Goal: Feedback & Contribution: Leave review/rating

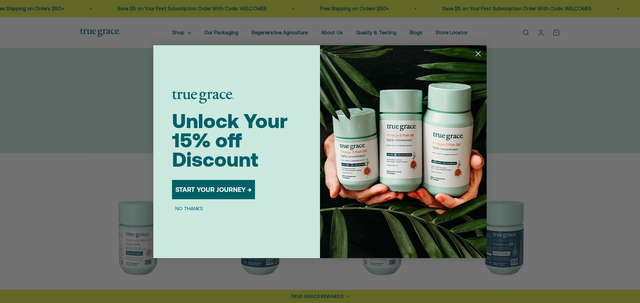
click at [480, 54] on circle "Close dialog" at bounding box center [477, 53] width 11 height 11
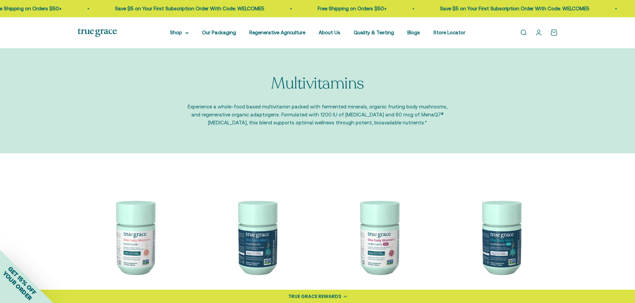
click at [539, 33] on link "Open account page" at bounding box center [538, 32] width 7 height 7
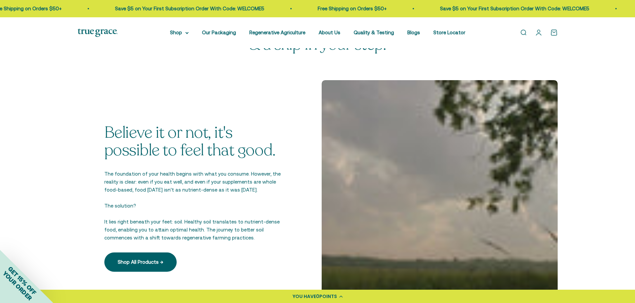
scroll to position [1232, 0]
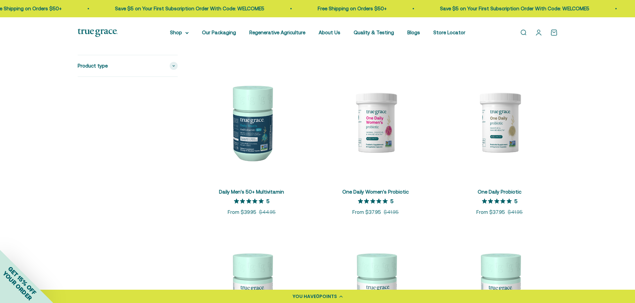
scroll to position [466, 0]
click at [505, 131] on img at bounding box center [499, 123] width 116 height 116
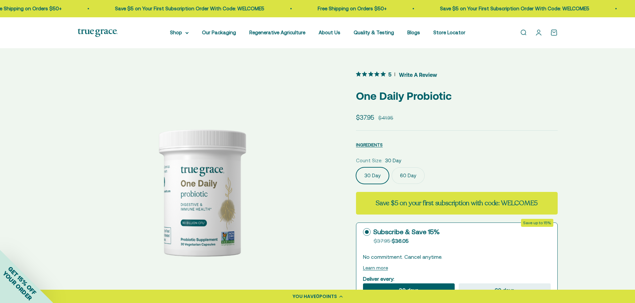
click at [422, 76] on span "Write A Review" at bounding box center [418, 75] width 38 height 10
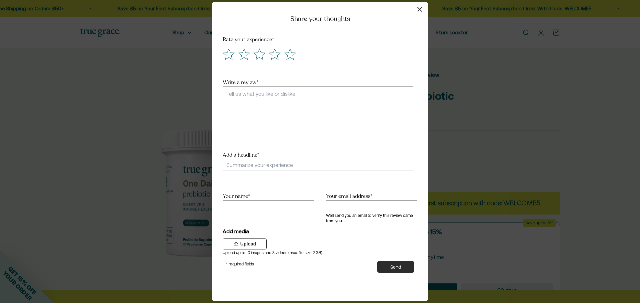
click at [421, 10] on icon "button" at bounding box center [419, 9] width 5 height 5
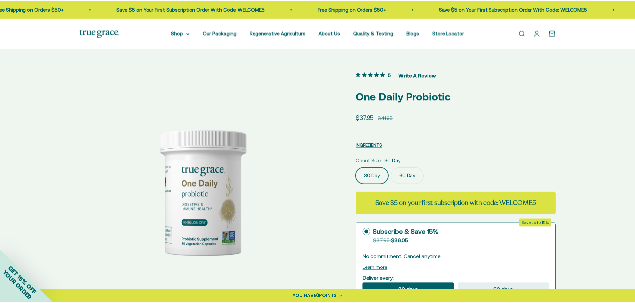
scroll to position [1222, 0]
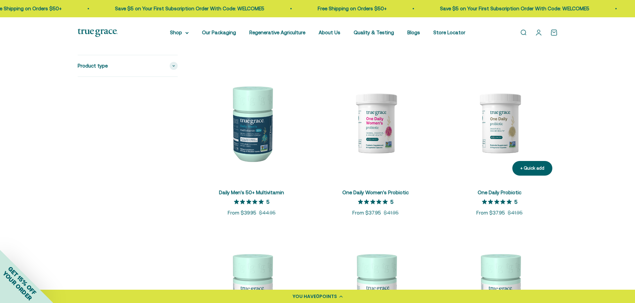
click at [499, 193] on link "One Daily Probiotic" at bounding box center [499, 193] width 44 height 6
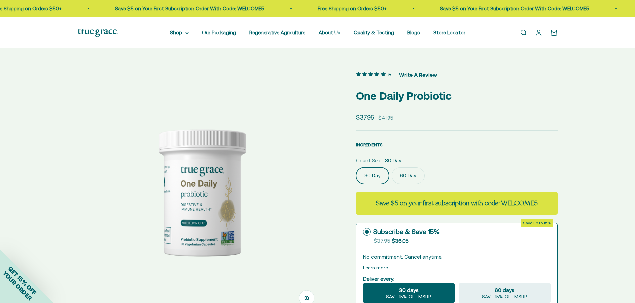
click at [377, 75] on icon "5 out 5 stars rating in total 2 reviews. Jump to reviews." at bounding box center [376, 74] width 5 height 5
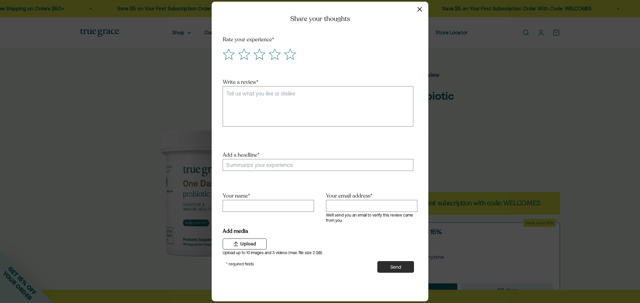
click at [420, 9] on icon "button" at bounding box center [419, 9] width 5 height 5
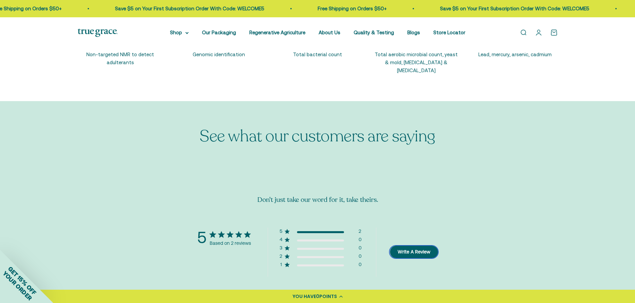
scroll to position [1122, 0]
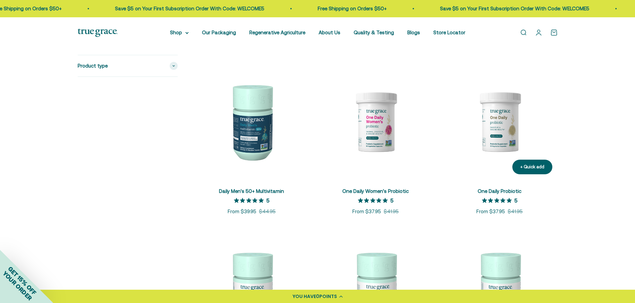
scroll to position [466, 0]
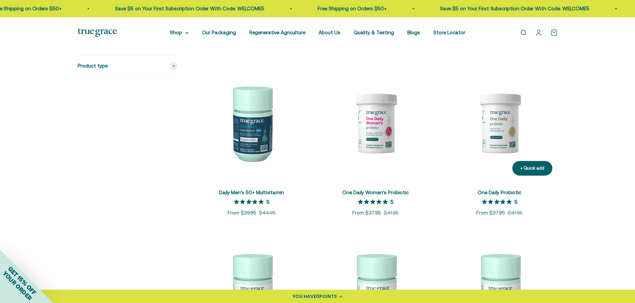
click at [499, 194] on link "One Daily Probiotic" at bounding box center [499, 193] width 44 height 6
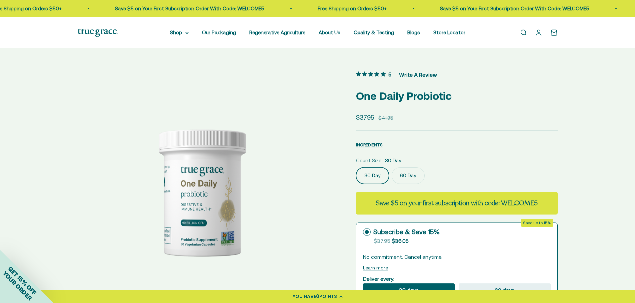
click at [418, 76] on span "Write A Review" at bounding box center [418, 75] width 38 height 10
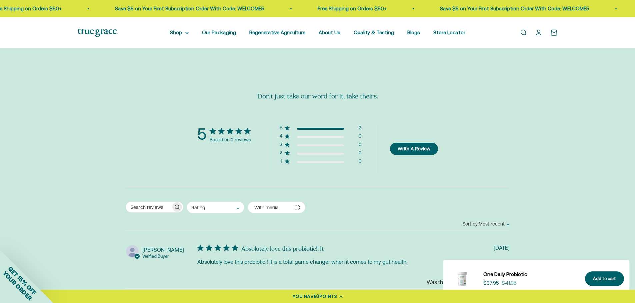
scroll to position [1299, 0]
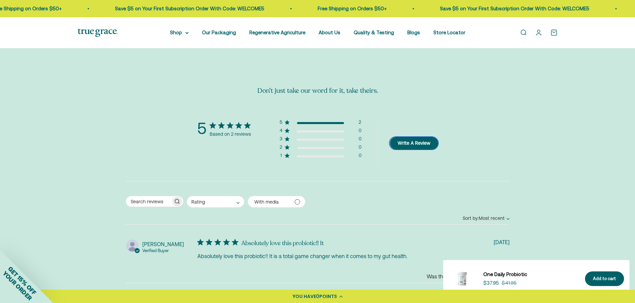
click at [419, 137] on button "Write A Review" at bounding box center [413, 143] width 48 height 12
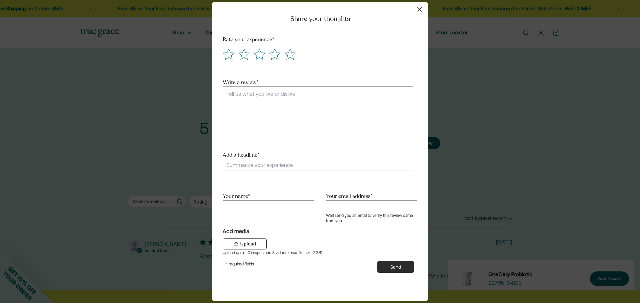
click at [246, 96] on textarea "Write a review *" at bounding box center [318, 107] width 191 height 41
paste textarea "I used to struggle with gut health before starting their One Daily Probiotic. F…"
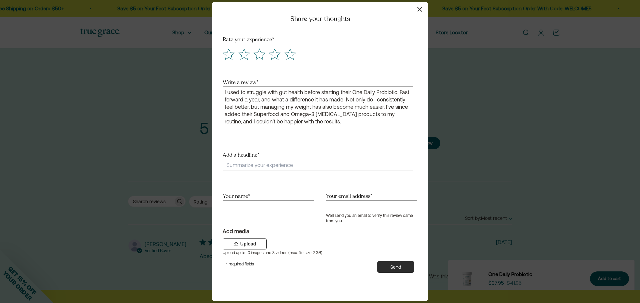
type textarea "I used to struggle with gut health before starting their One Daily Probiotic. F…"
click at [261, 165] on input "Add a headline *" at bounding box center [318, 165] width 191 height 12
type input "G"
click at [256, 166] on input "Add a headline *" at bounding box center [318, 165] width 191 height 12
paste input "A Year Later—Feeling Better, Lighter, and Healthie"
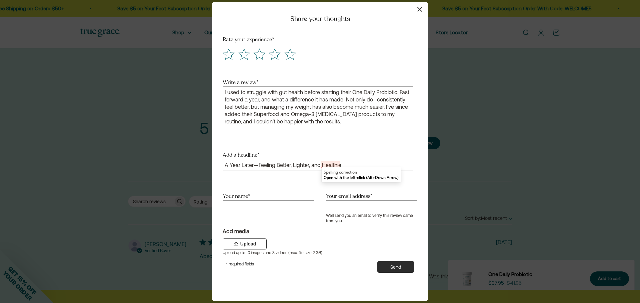
click at [292, 183] on div "Add a headline * A Year Later—Feeling Better, Lighter, and Healthie" at bounding box center [318, 171] width 191 height 42
click at [317, 166] on input "A Year Later—Feeling Better, Lighter, and Healthie" at bounding box center [318, 165] width 191 height 12
click at [321, 165] on input "A Year Later—Feeling Better, Lighter, and Healthie" at bounding box center [318, 165] width 191 height 12
click at [292, 165] on input "A Year Later—Feeling Better, Lighter/Healthie" at bounding box center [318, 165] width 191 height 12
click at [330, 167] on input "A Year Later—Feeling Better/Lighter/Healthie" at bounding box center [318, 165] width 191 height 12
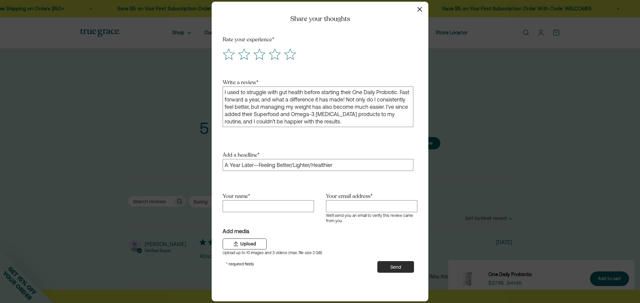
type input "A Year Later—Feeling Better/Lighter/Healthier"
click at [258, 204] on input "Your name *" at bounding box center [268, 207] width 91 height 12
type input "[PERSON_NAME]"
type input "[EMAIL_ADDRESS][DOMAIN_NAME]"
click at [353, 107] on textarea "I used to struggle with gut health before starting their One Daily Probiotic. F…" at bounding box center [318, 107] width 191 height 41
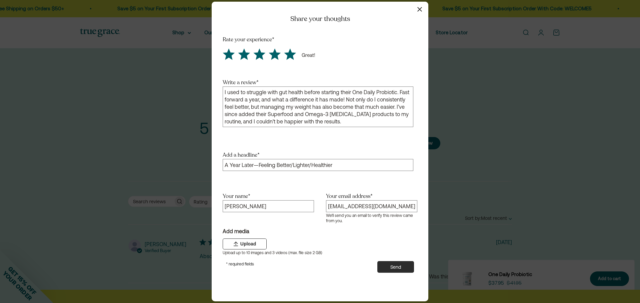
type textarea "I used to struggle with gut health before starting their One Daily Probiotic. F…"
click at [291, 57] on icon "Score 5 Great!" at bounding box center [289, 54] width 11 height 11
click at [282, 48] on input "radio" at bounding box center [282, 48] width 0 height 0
click at [397, 272] on button "Send" at bounding box center [395, 267] width 37 height 12
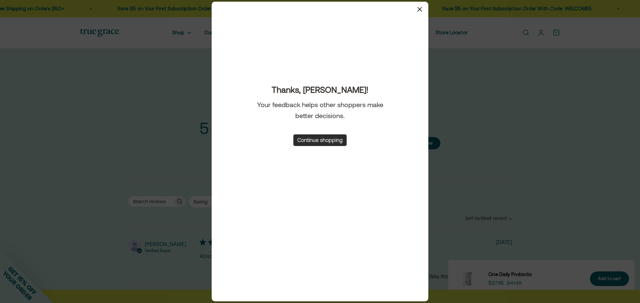
click at [419, 10] on icon "button" at bounding box center [419, 9] width 5 height 5
